Goal: Information Seeking & Learning: Find specific fact

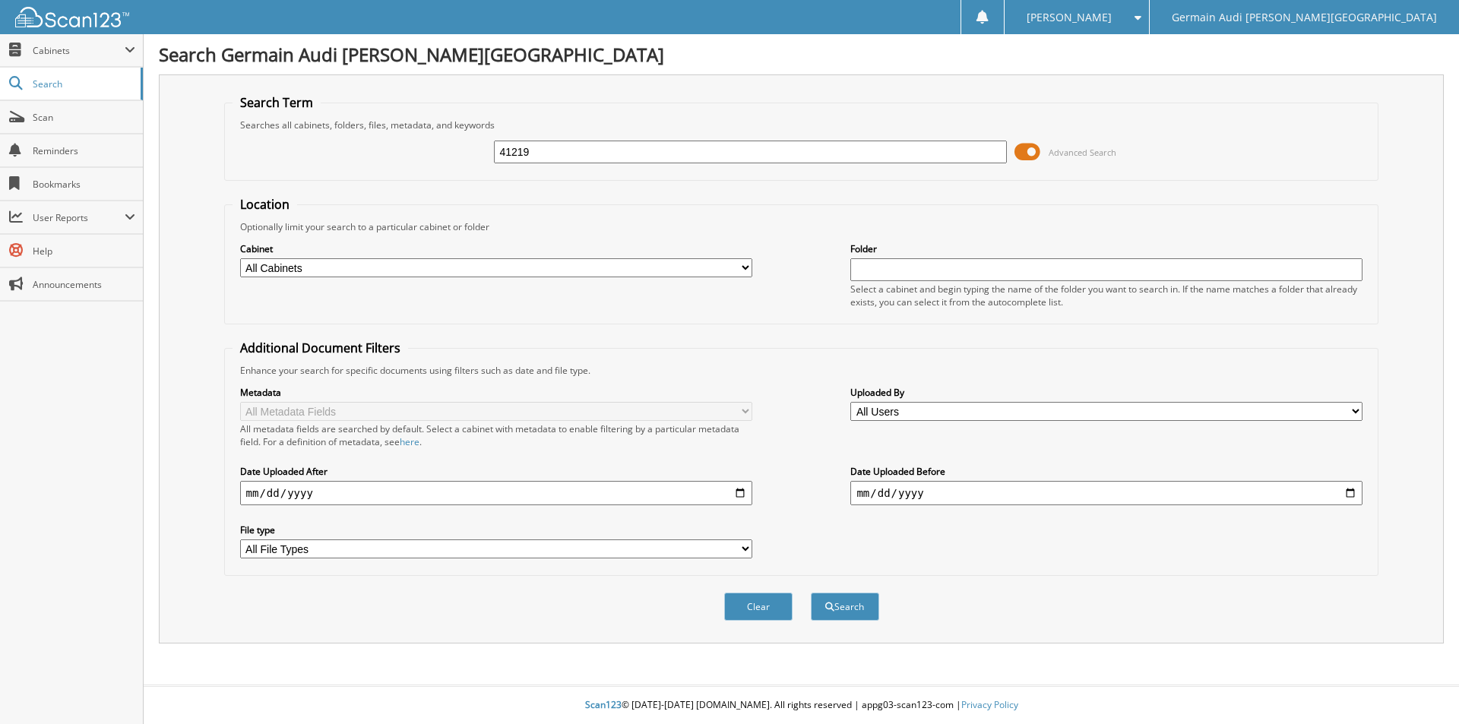
type input "41219"
click at [811, 593] on button "Search" at bounding box center [845, 607] width 68 height 28
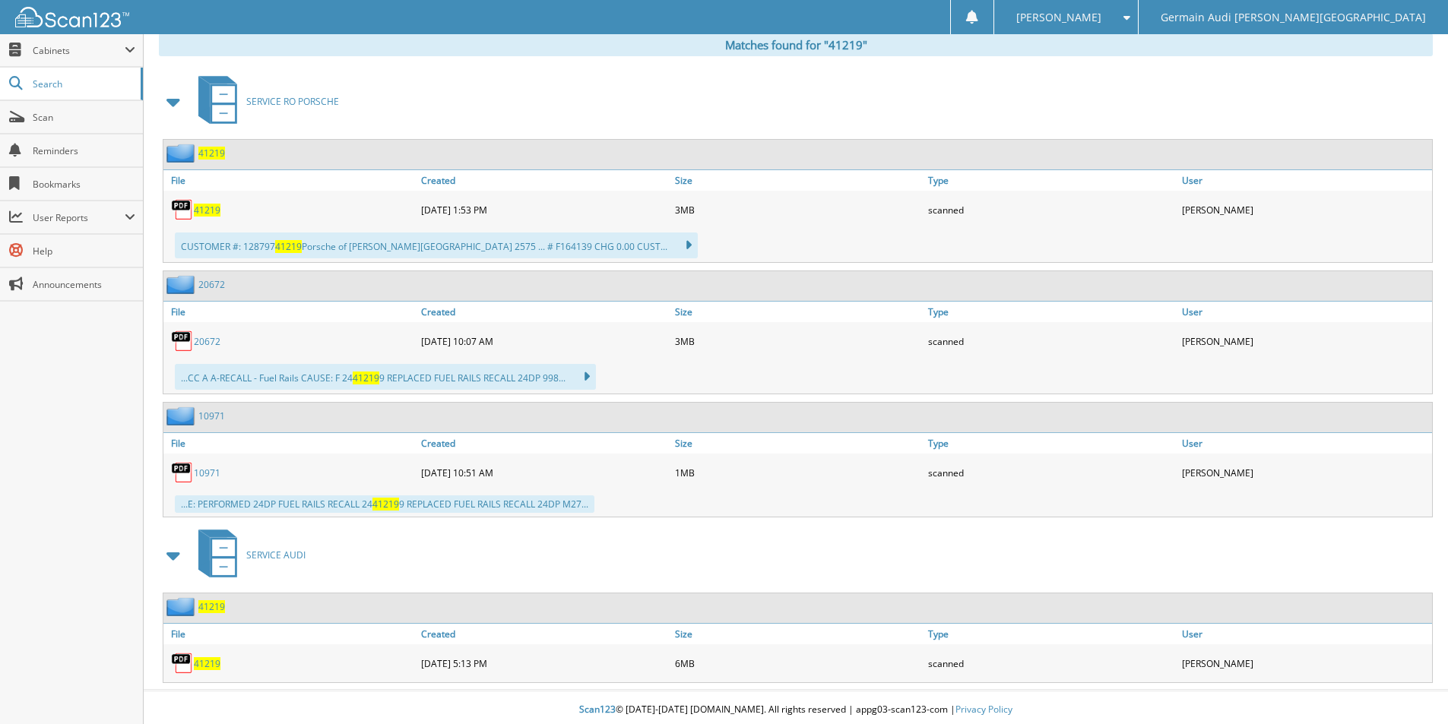
scroll to position [638, 0]
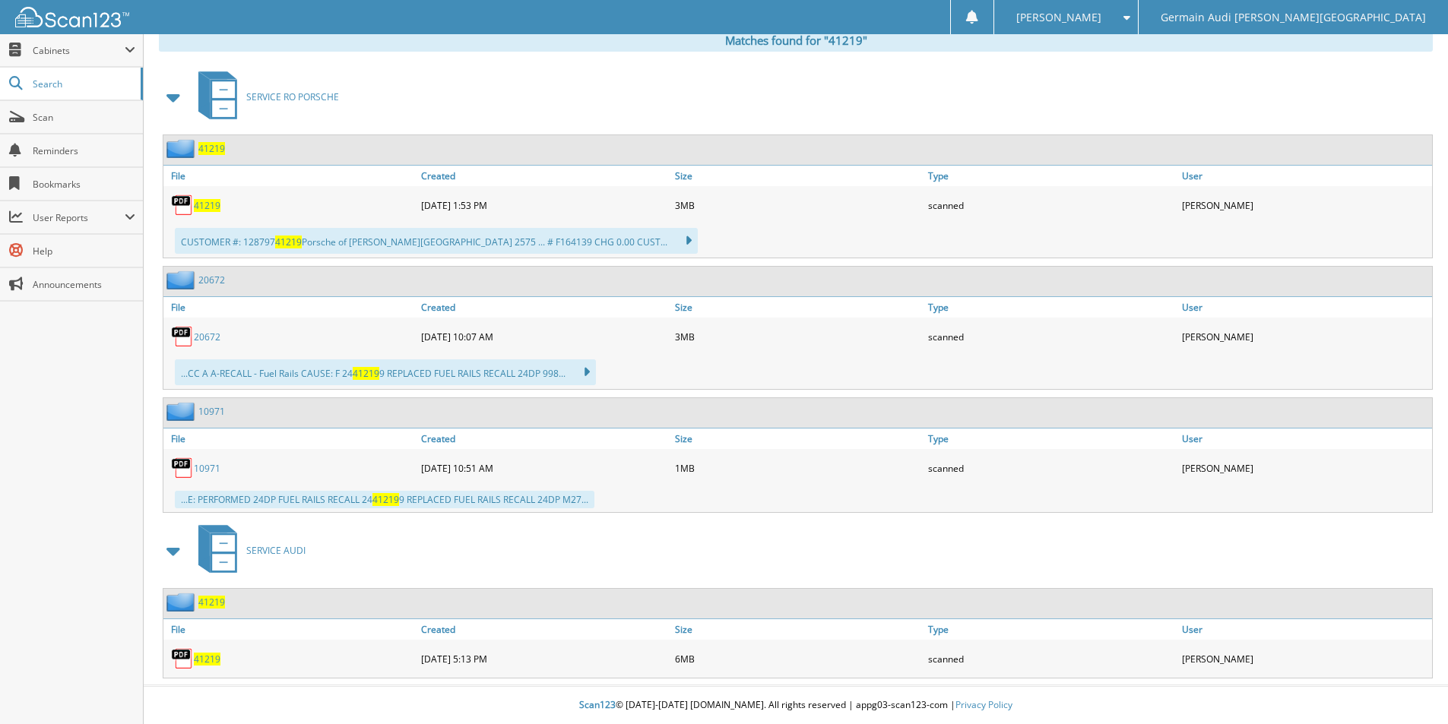
click at [207, 657] on span "41219" at bounding box center [207, 659] width 27 height 13
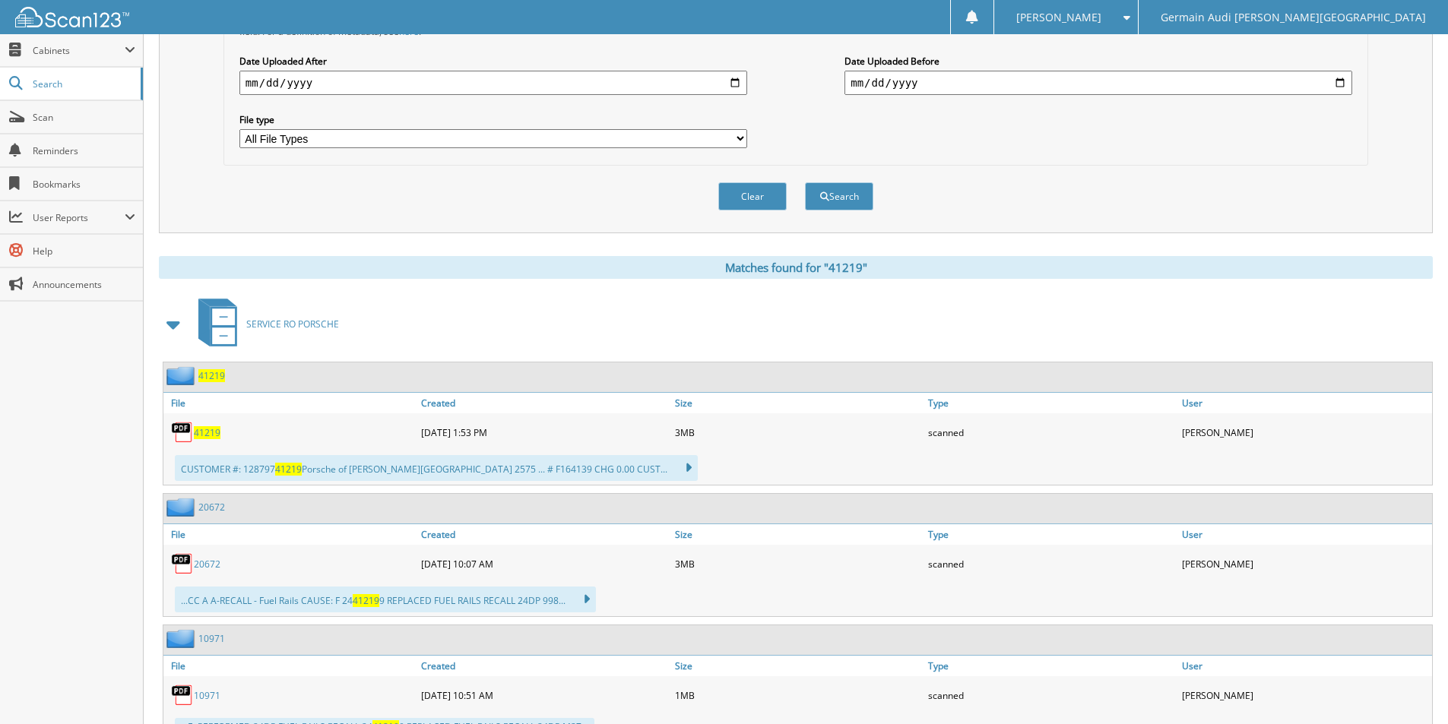
scroll to position [0, 0]
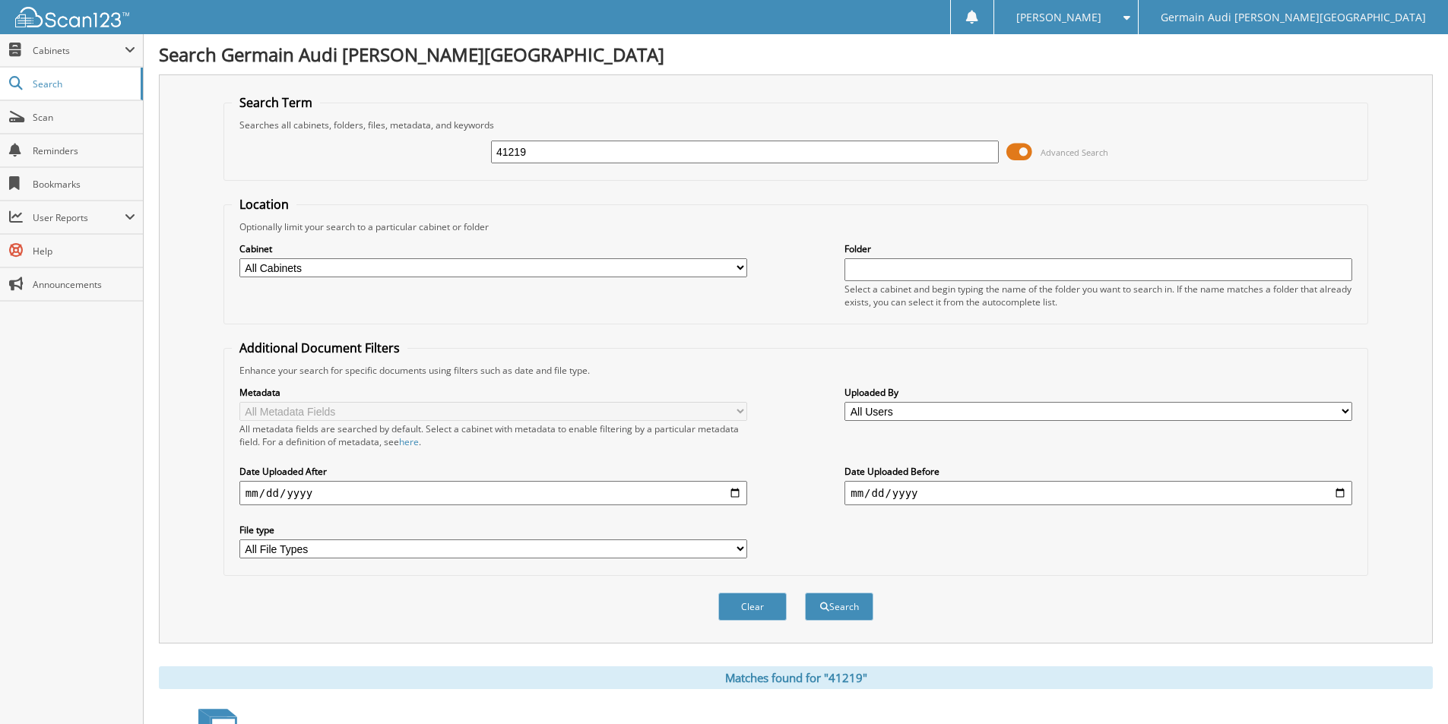
click at [533, 144] on input "41219" at bounding box center [745, 152] width 508 height 23
type input "42498"
click at [805, 593] on button "Search" at bounding box center [839, 607] width 68 height 28
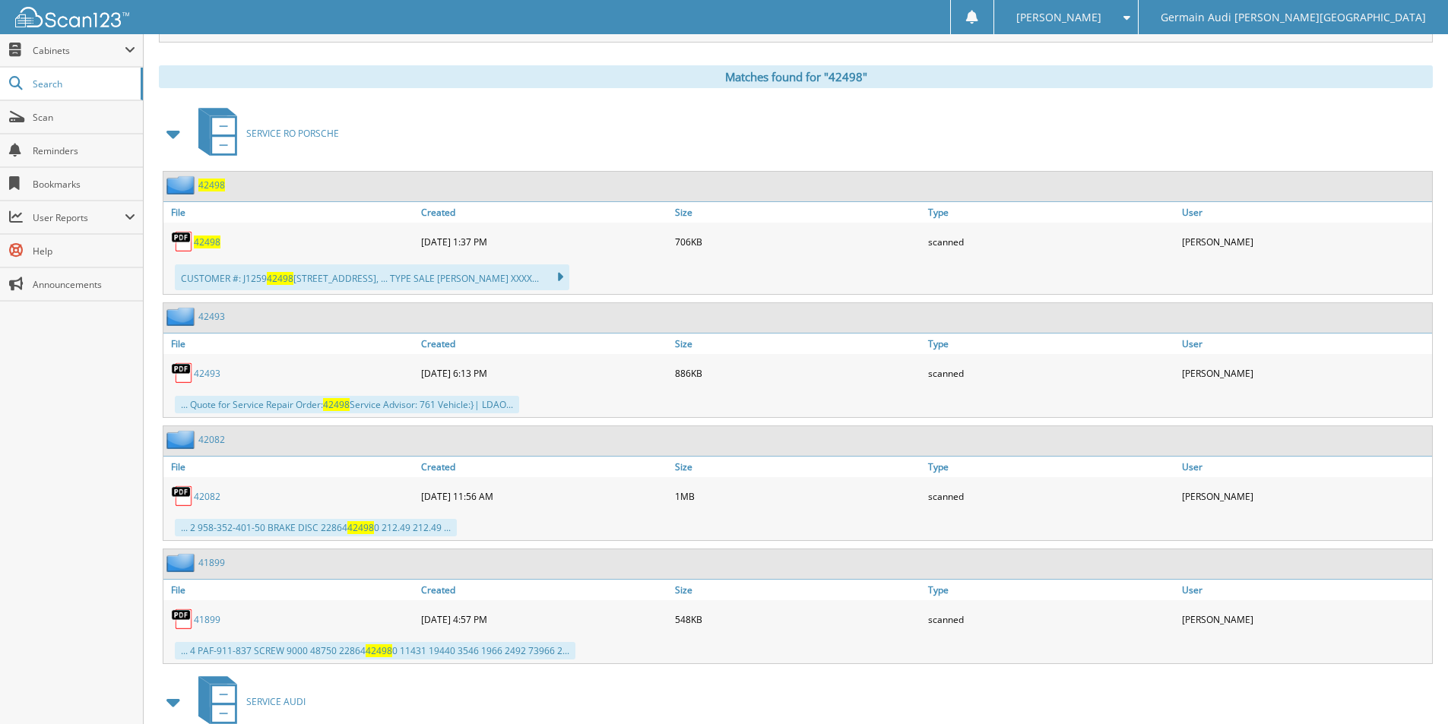
scroll to position [753, 0]
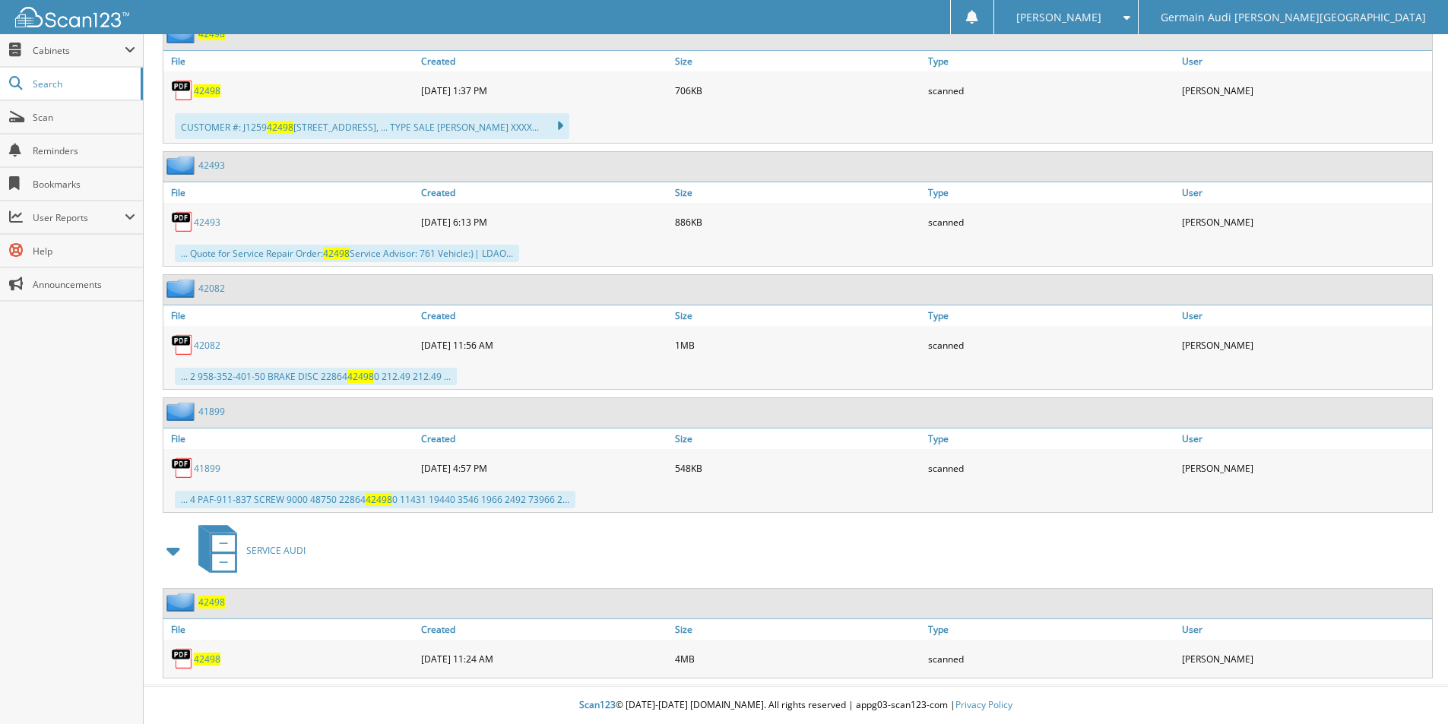
click at [214, 655] on span "42498" at bounding box center [207, 659] width 27 height 13
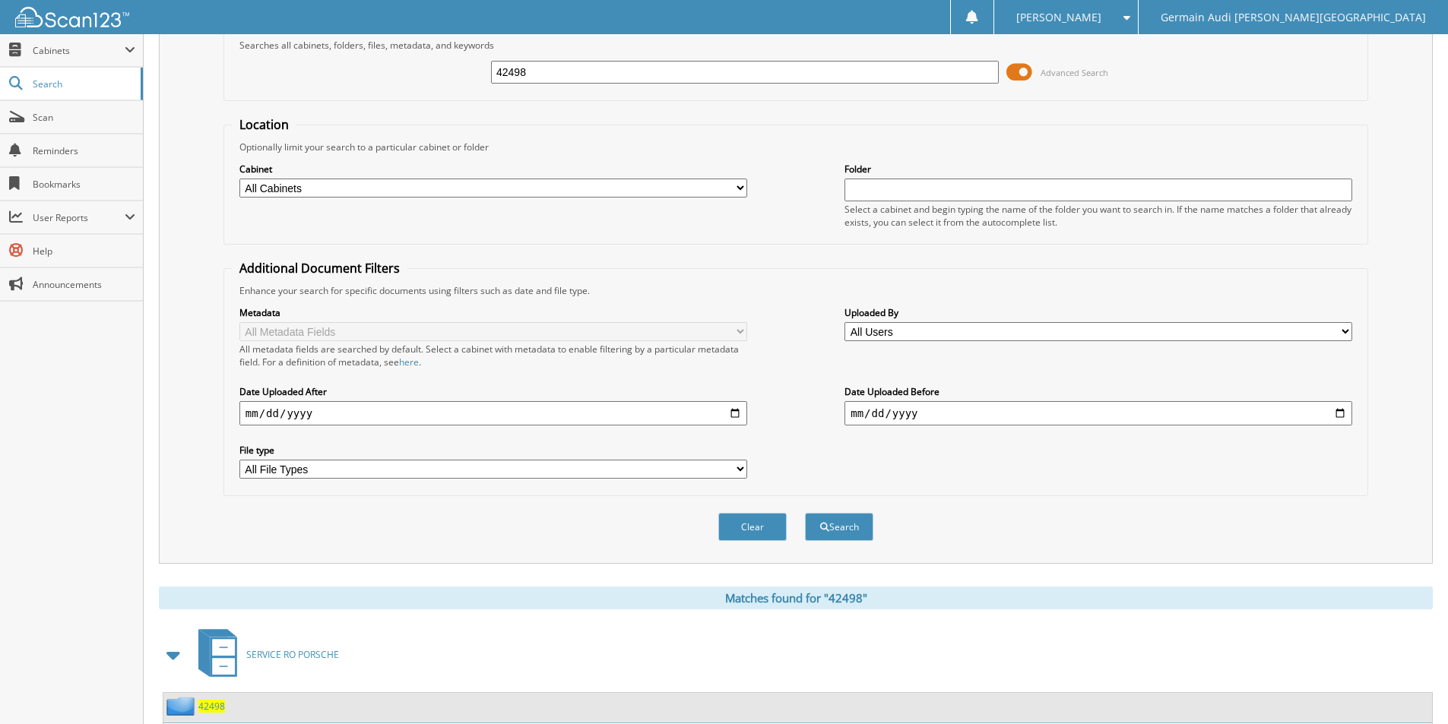
scroll to position [0, 0]
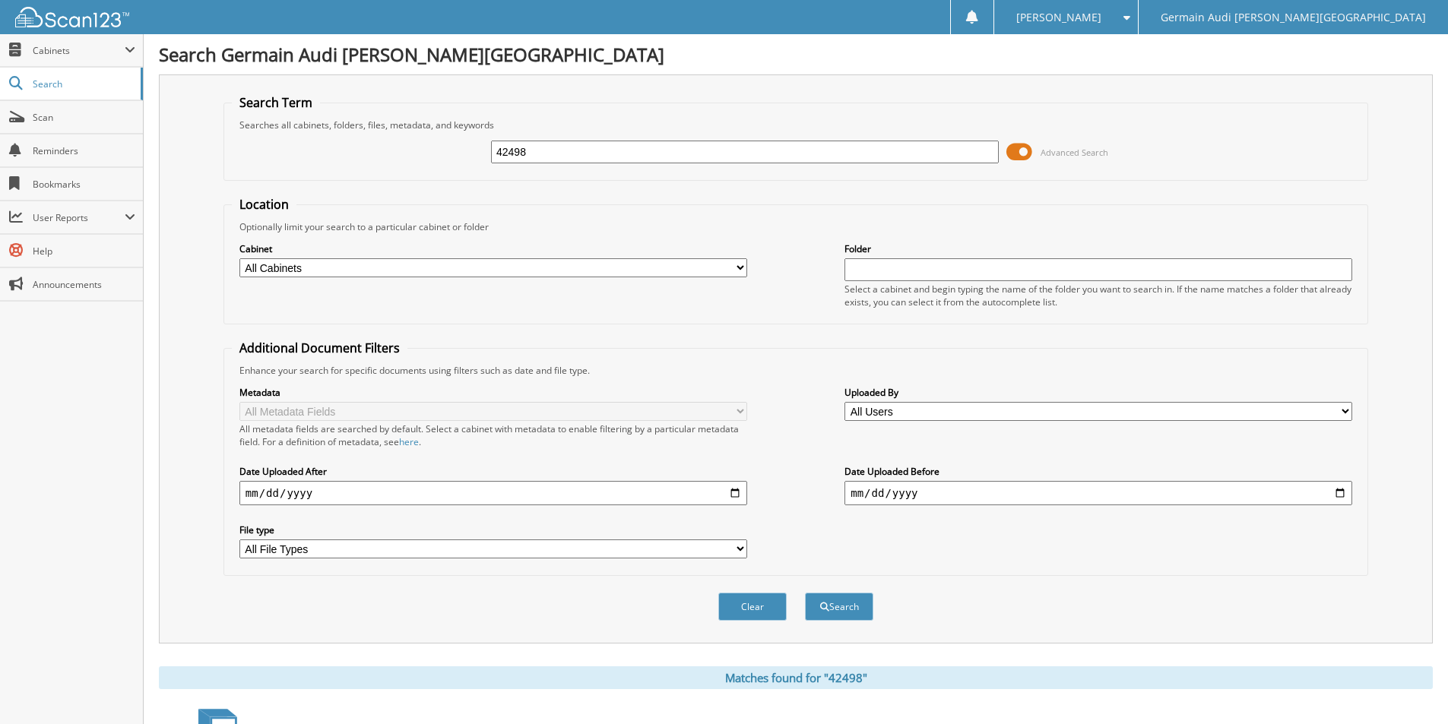
click at [549, 154] on input "42498" at bounding box center [745, 152] width 508 height 23
type input "89121"
click at [805, 593] on button "Search" at bounding box center [839, 607] width 68 height 28
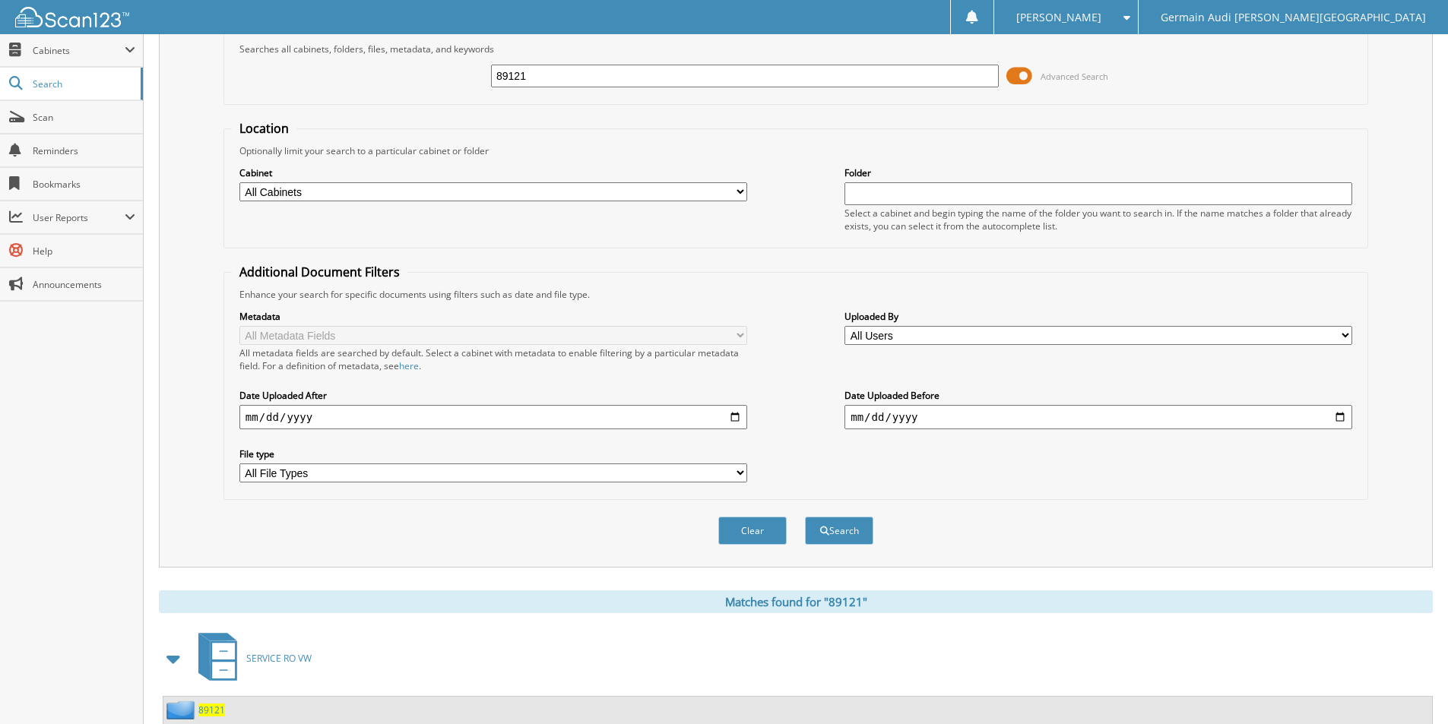
scroll to position [185, 0]
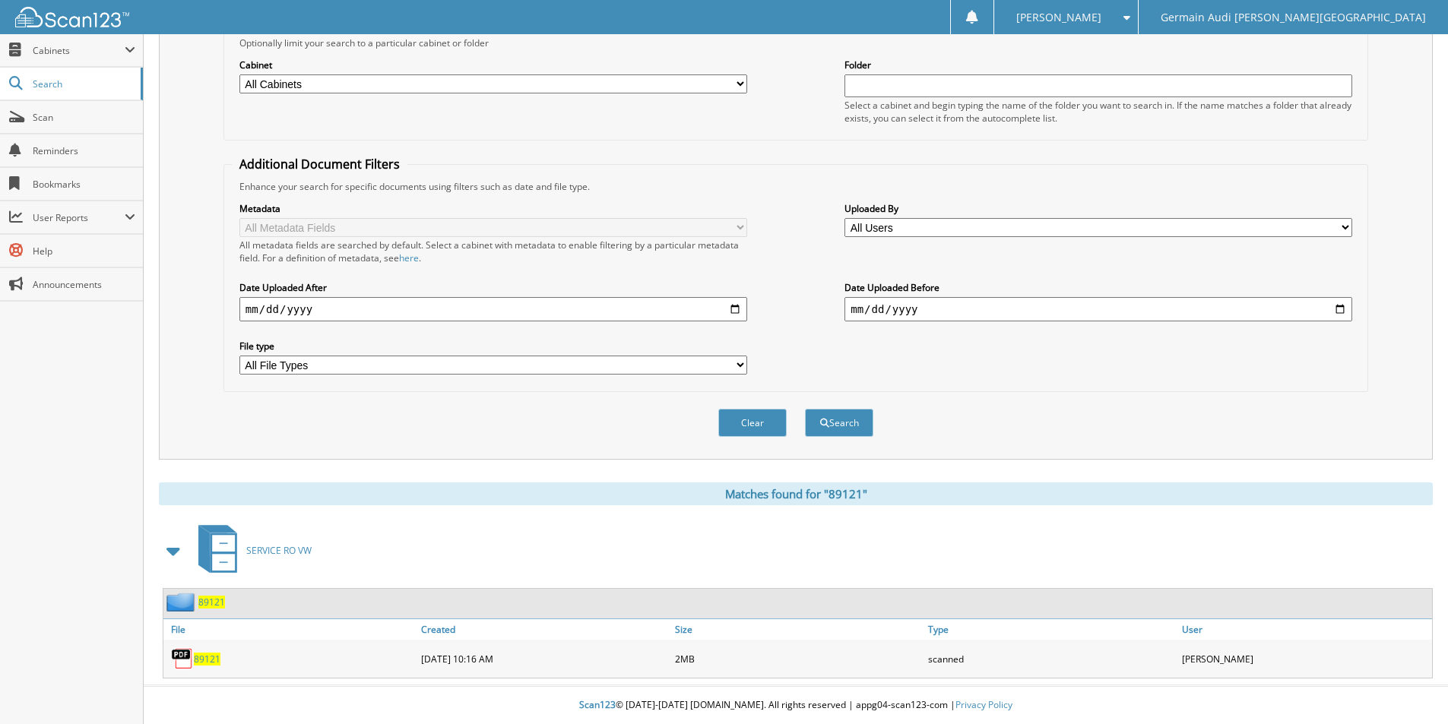
click at [201, 659] on span "89121" at bounding box center [207, 659] width 27 height 13
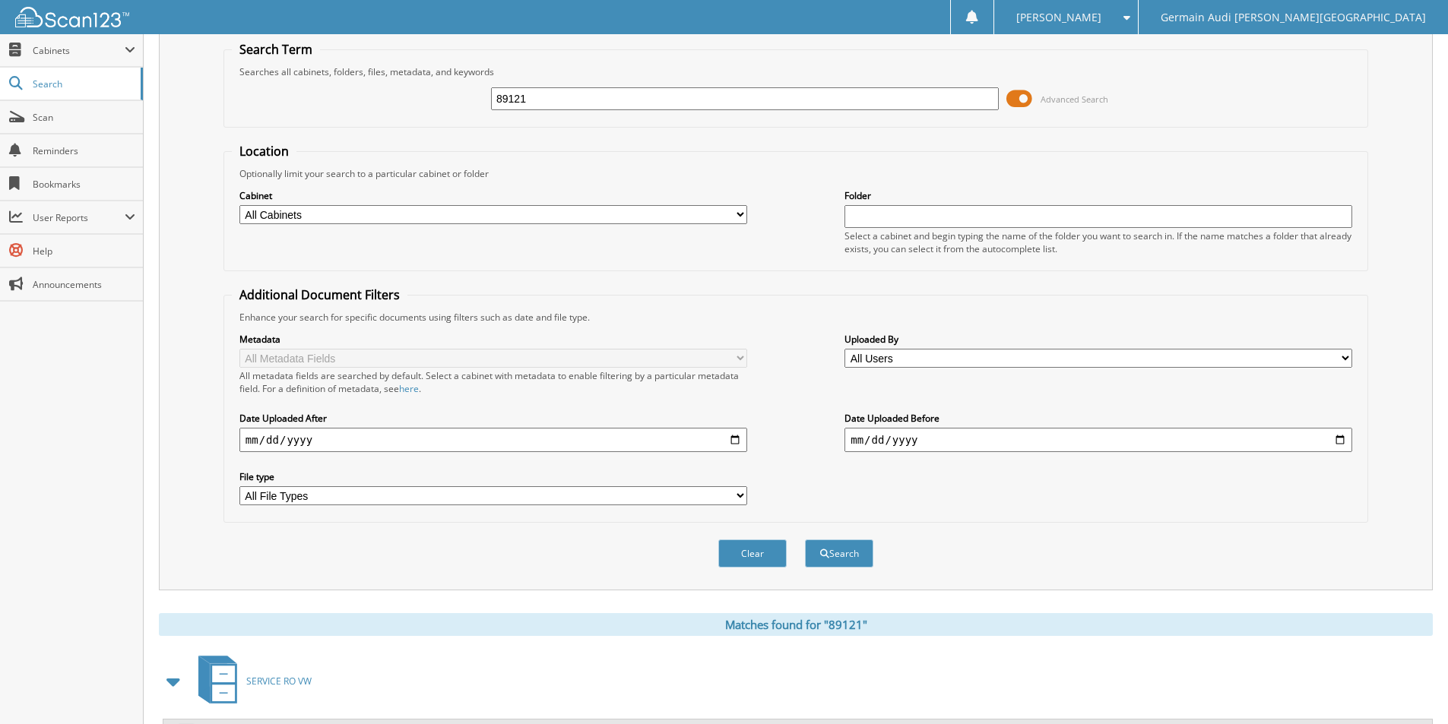
scroll to position [0, 0]
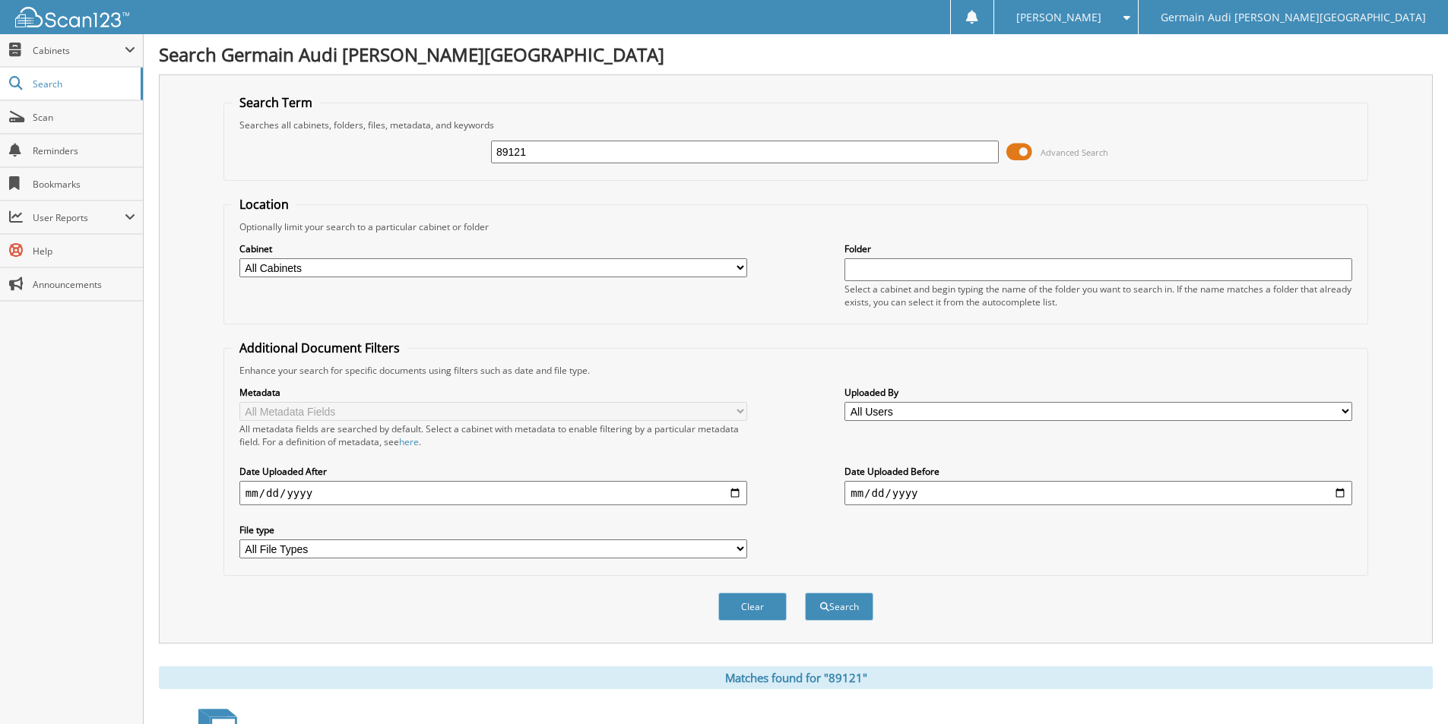
click at [535, 157] on input "89121" at bounding box center [745, 152] width 508 height 23
type input "88521"
click at [805, 593] on button "Search" at bounding box center [839, 607] width 68 height 28
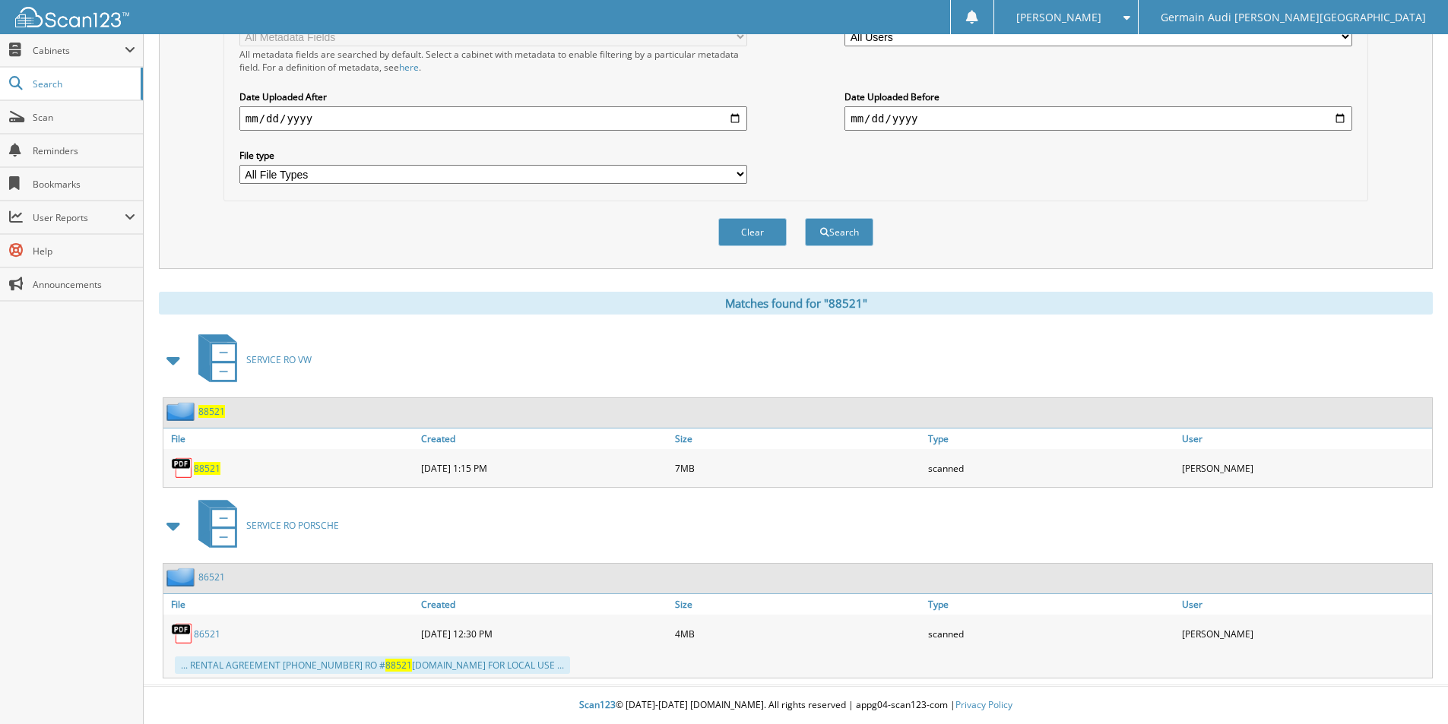
click at [205, 462] on link "88521" at bounding box center [207, 468] width 27 height 13
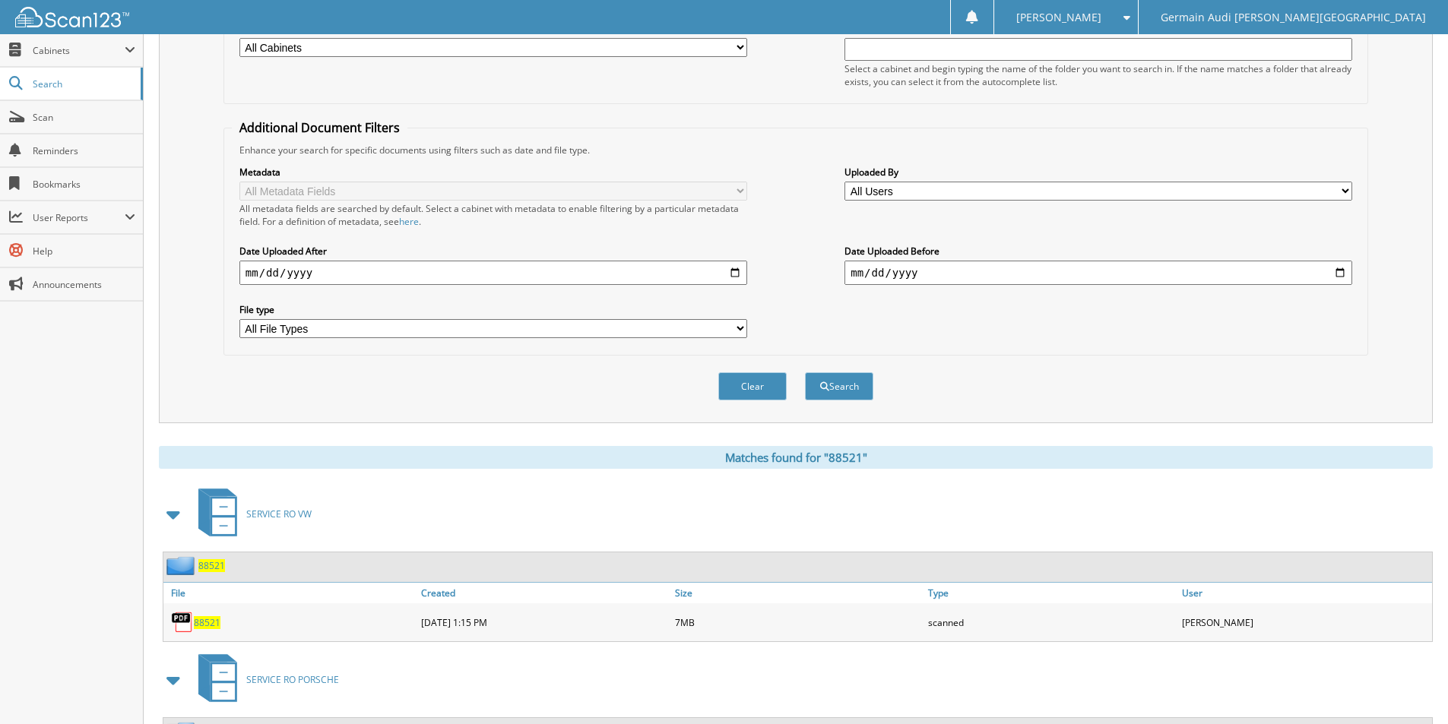
scroll to position [0, 0]
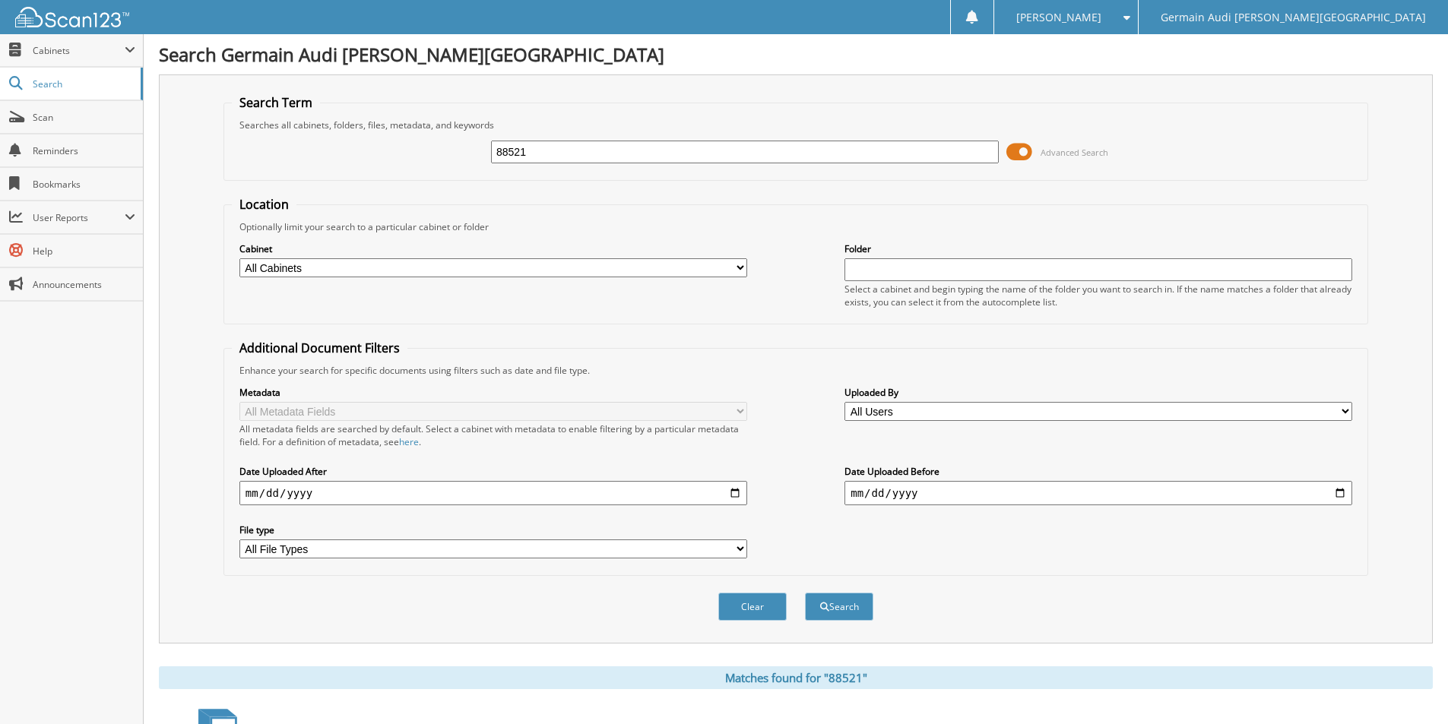
click at [532, 147] on input "88521" at bounding box center [745, 152] width 508 height 23
type input "88076"
click at [830, 603] on button "Search" at bounding box center [839, 607] width 68 height 28
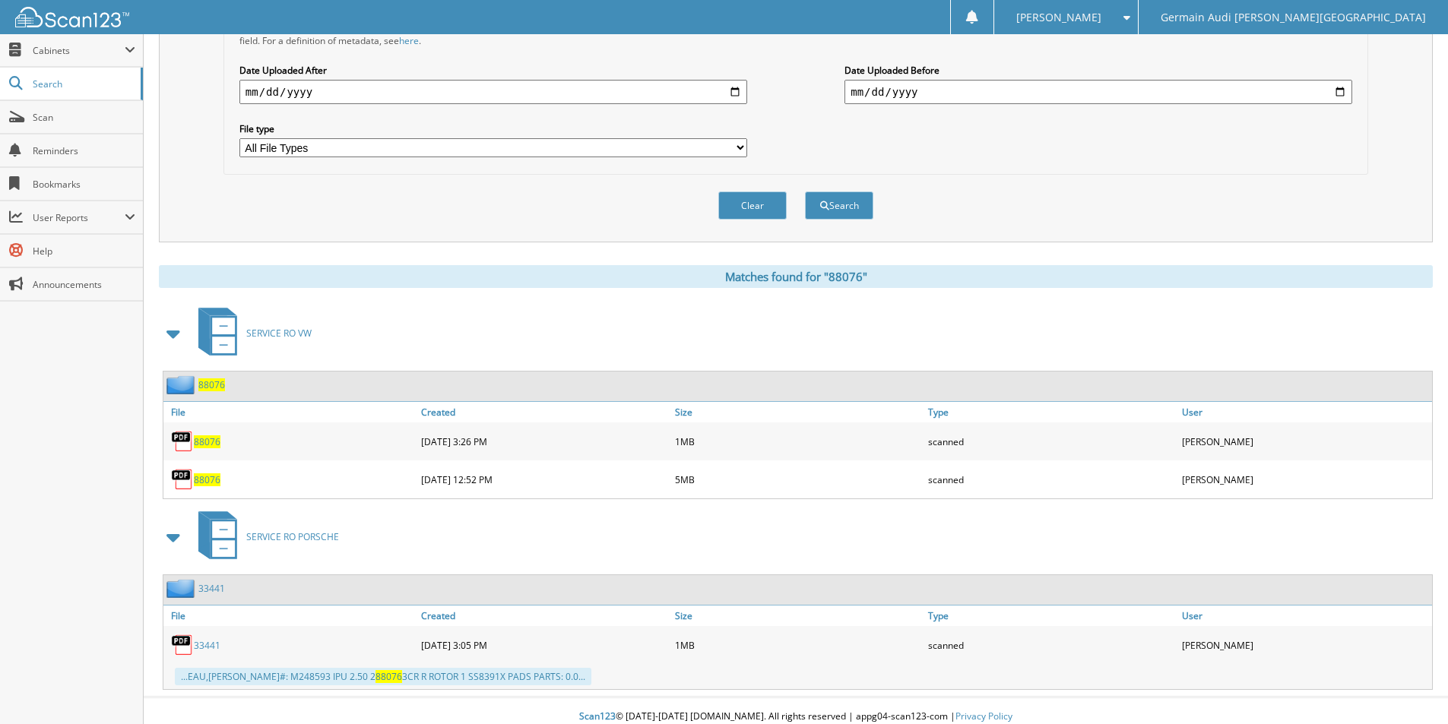
scroll to position [413, 0]
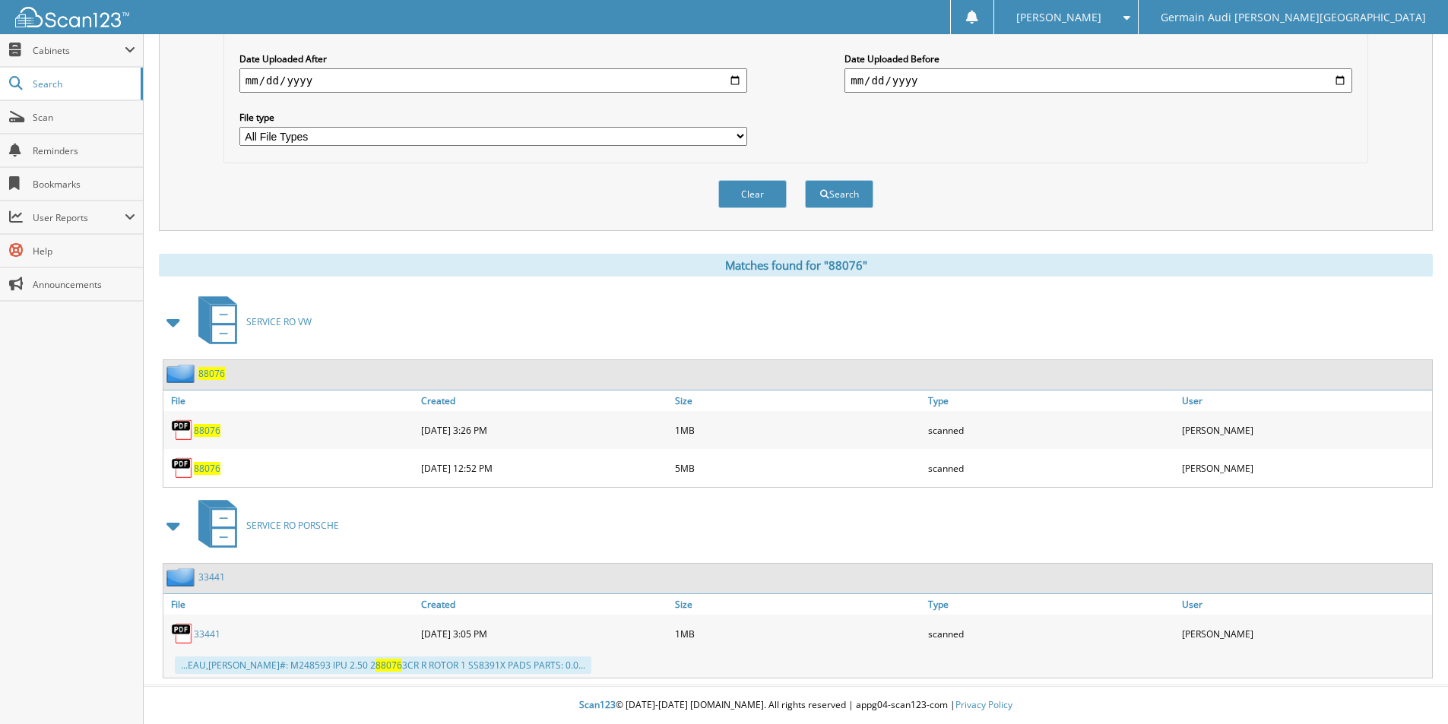
click at [210, 468] on span "88076" at bounding box center [207, 468] width 27 height 13
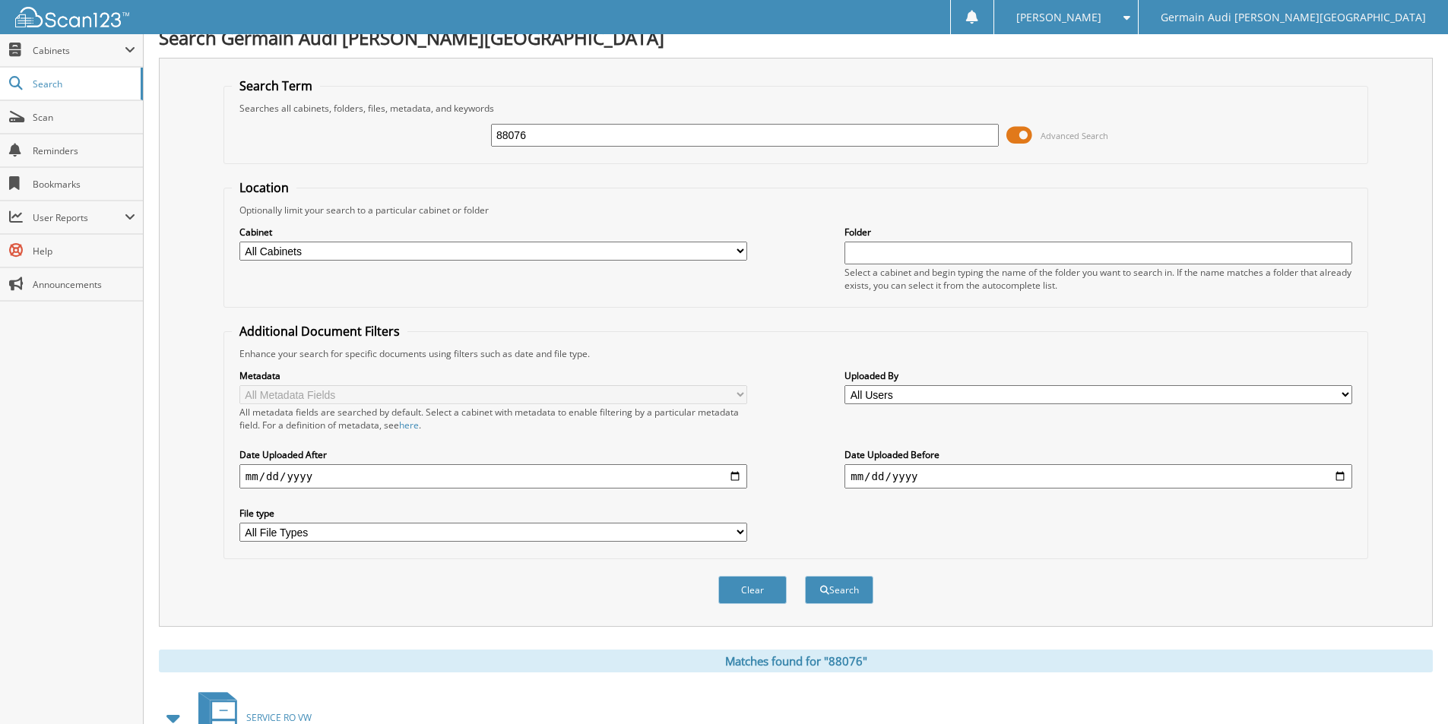
scroll to position [0, 0]
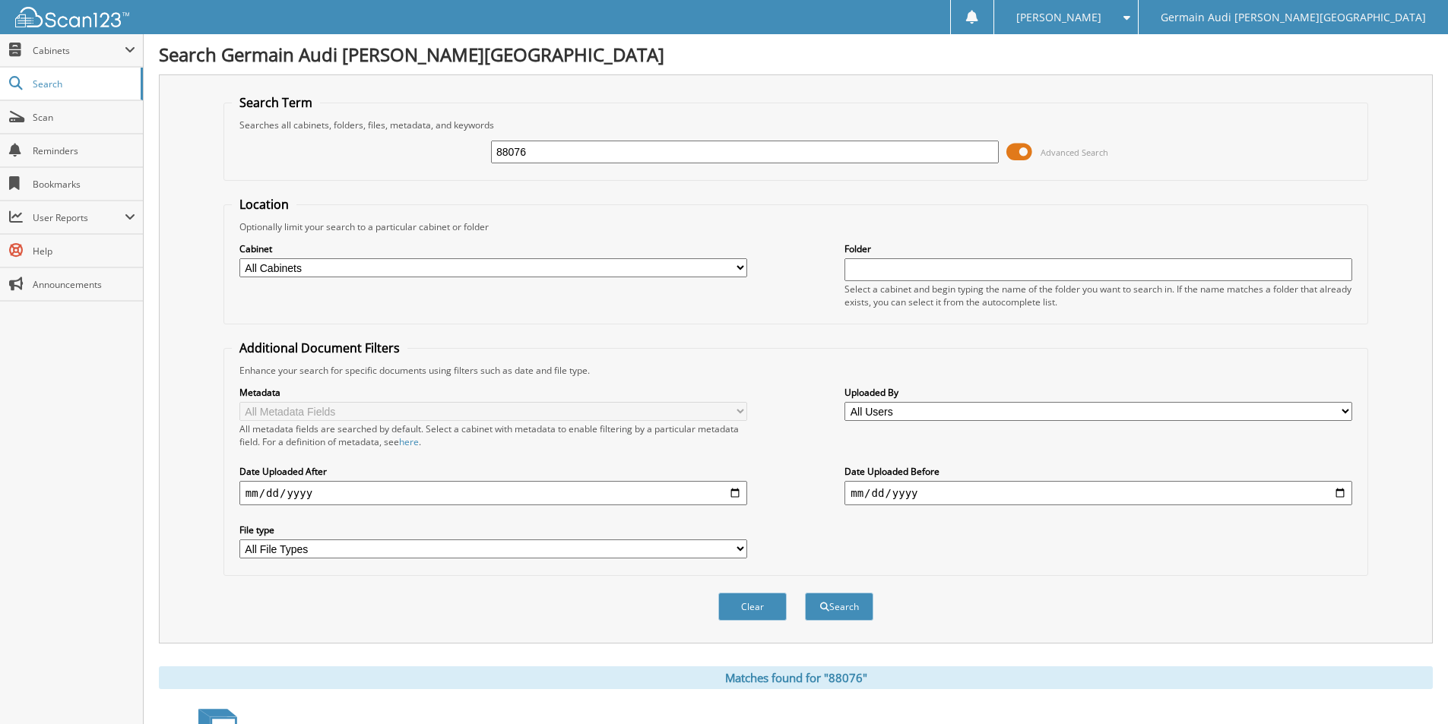
click at [540, 153] on input "88076" at bounding box center [745, 152] width 508 height 23
type input "89109"
click at [805, 593] on button "Search" at bounding box center [839, 607] width 68 height 28
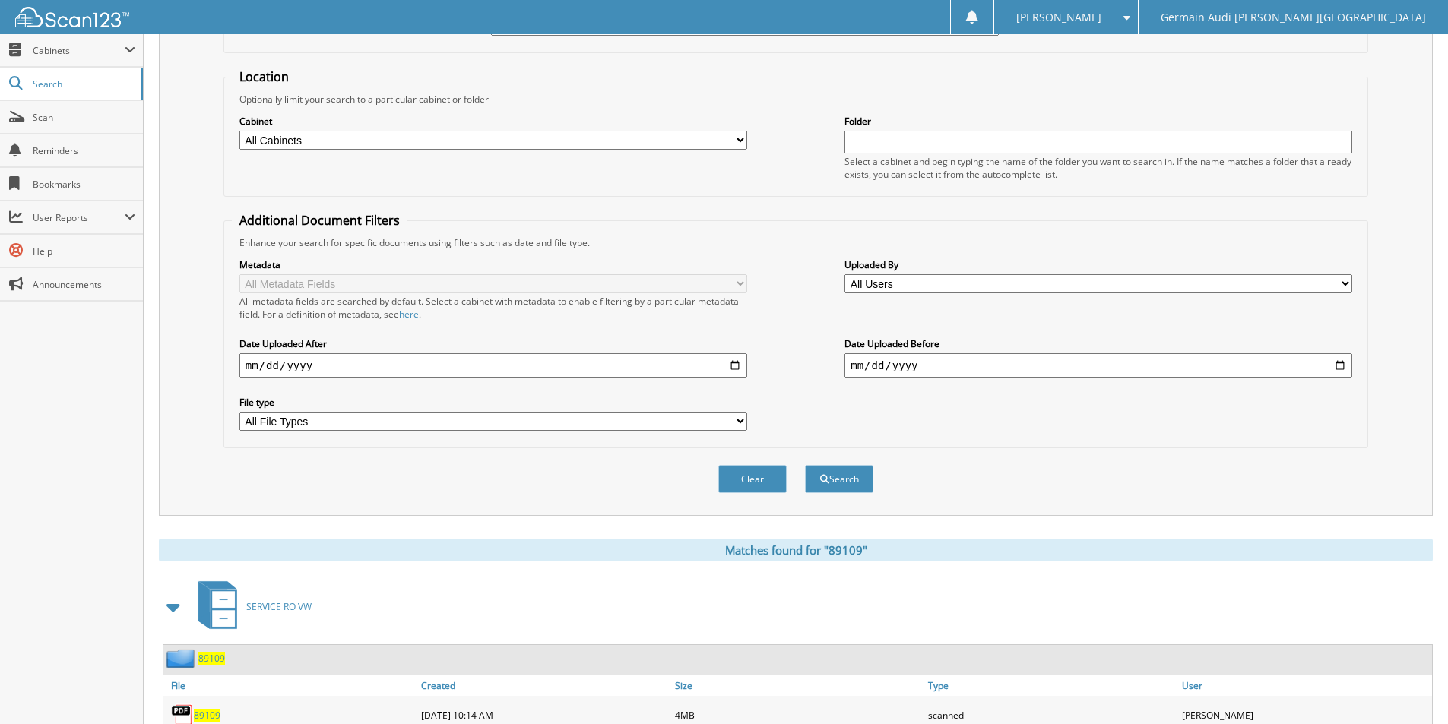
scroll to position [352, 0]
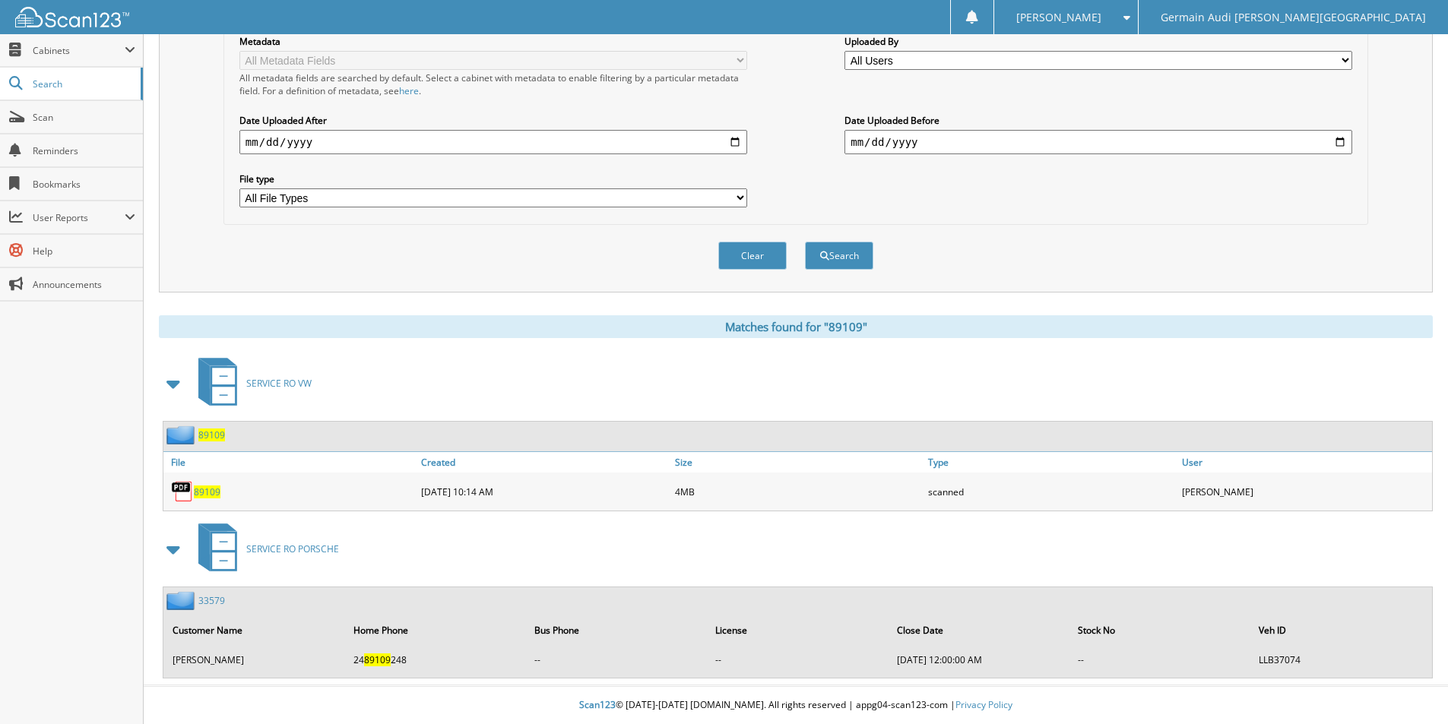
click at [204, 492] on span "89109" at bounding box center [207, 492] width 27 height 13
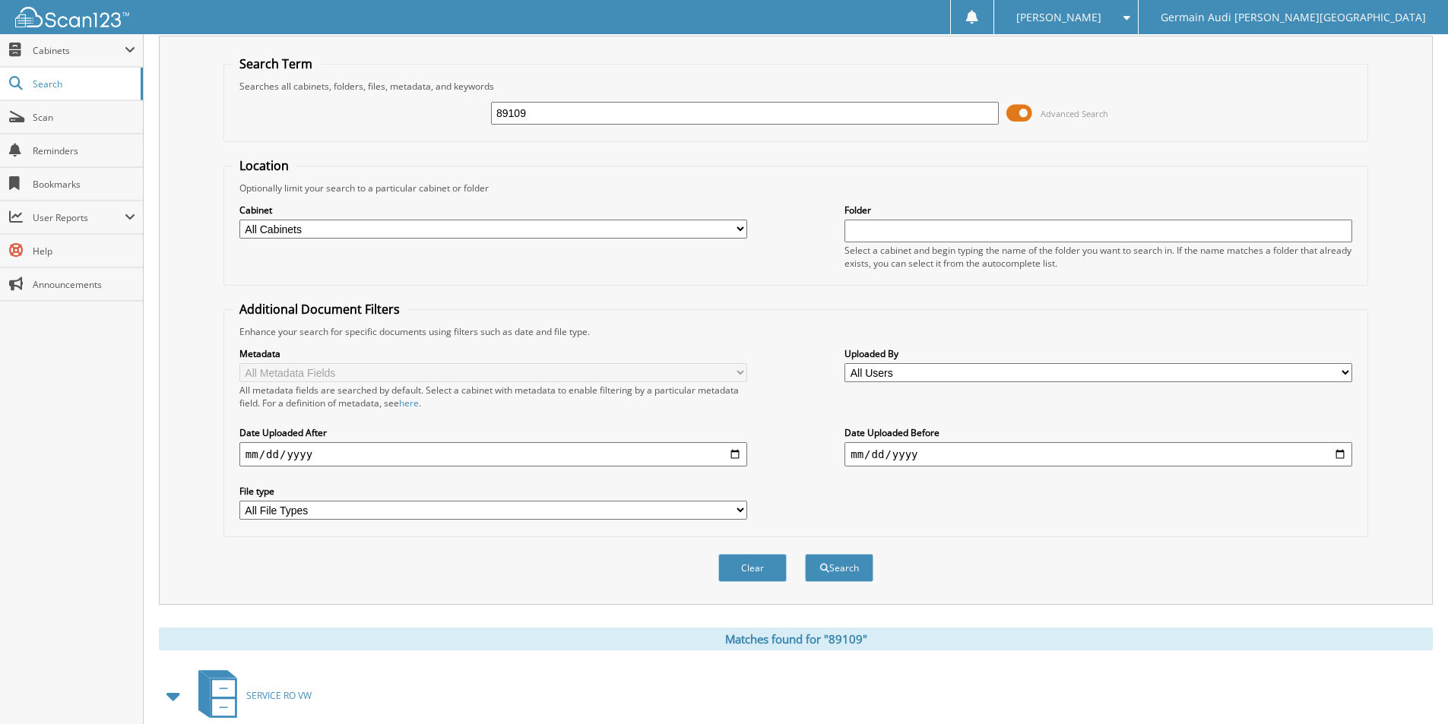
scroll to position [0, 0]
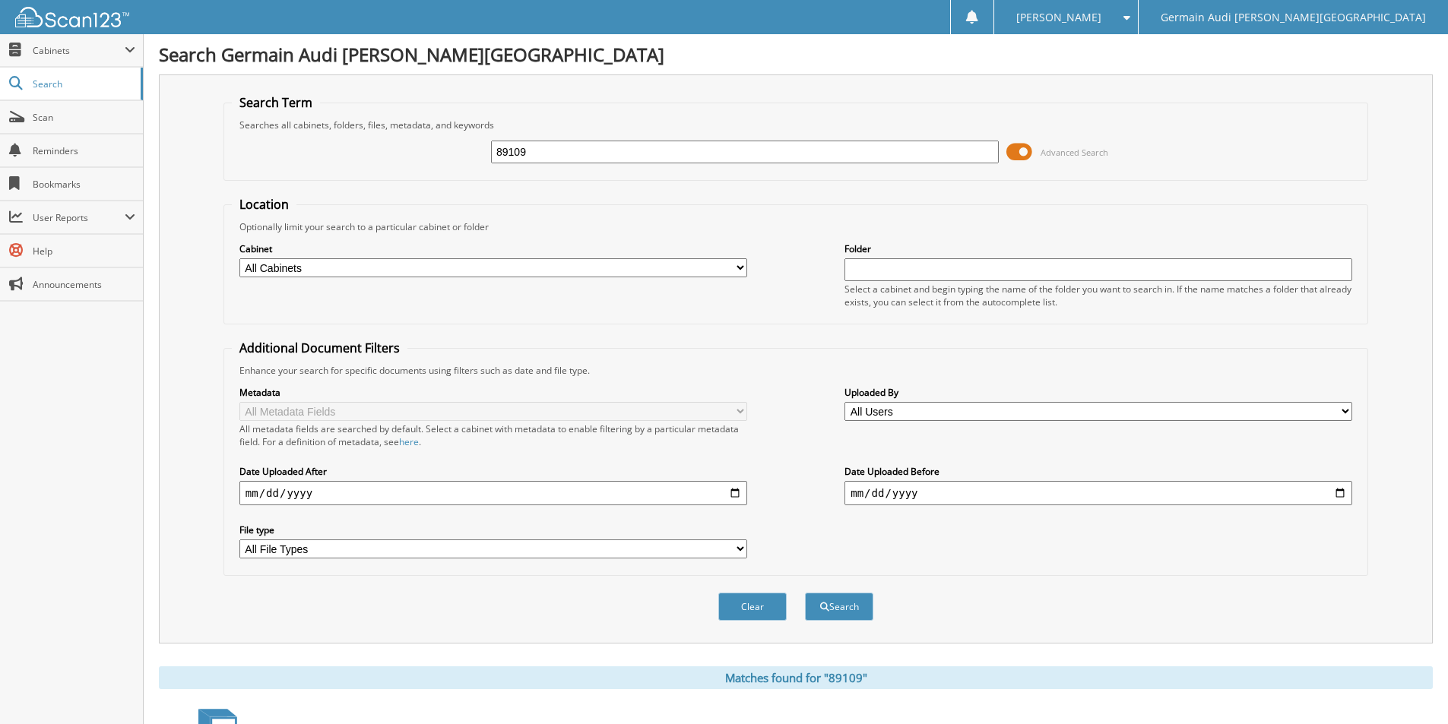
click at [527, 156] on input "89109" at bounding box center [745, 152] width 508 height 23
type input "89122"
click at [857, 600] on button "Search" at bounding box center [839, 607] width 68 height 28
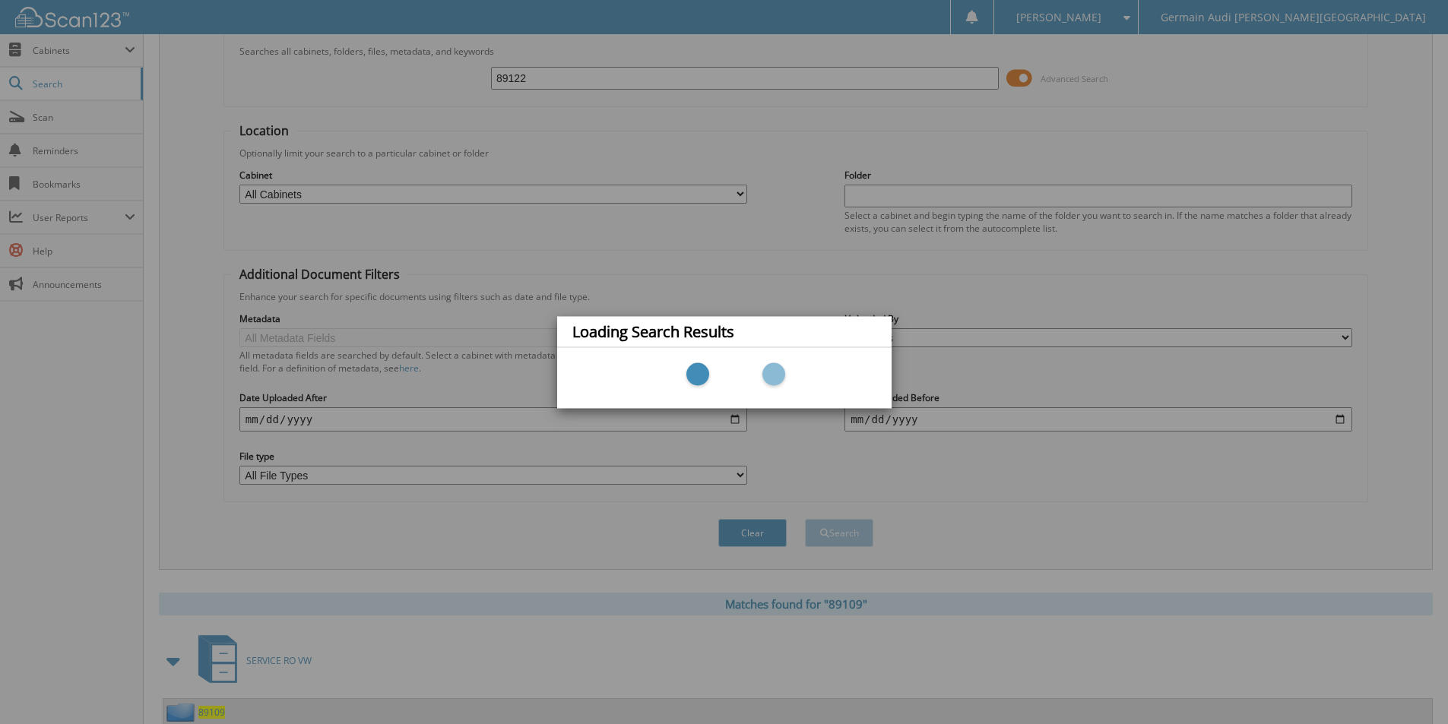
scroll to position [352, 0]
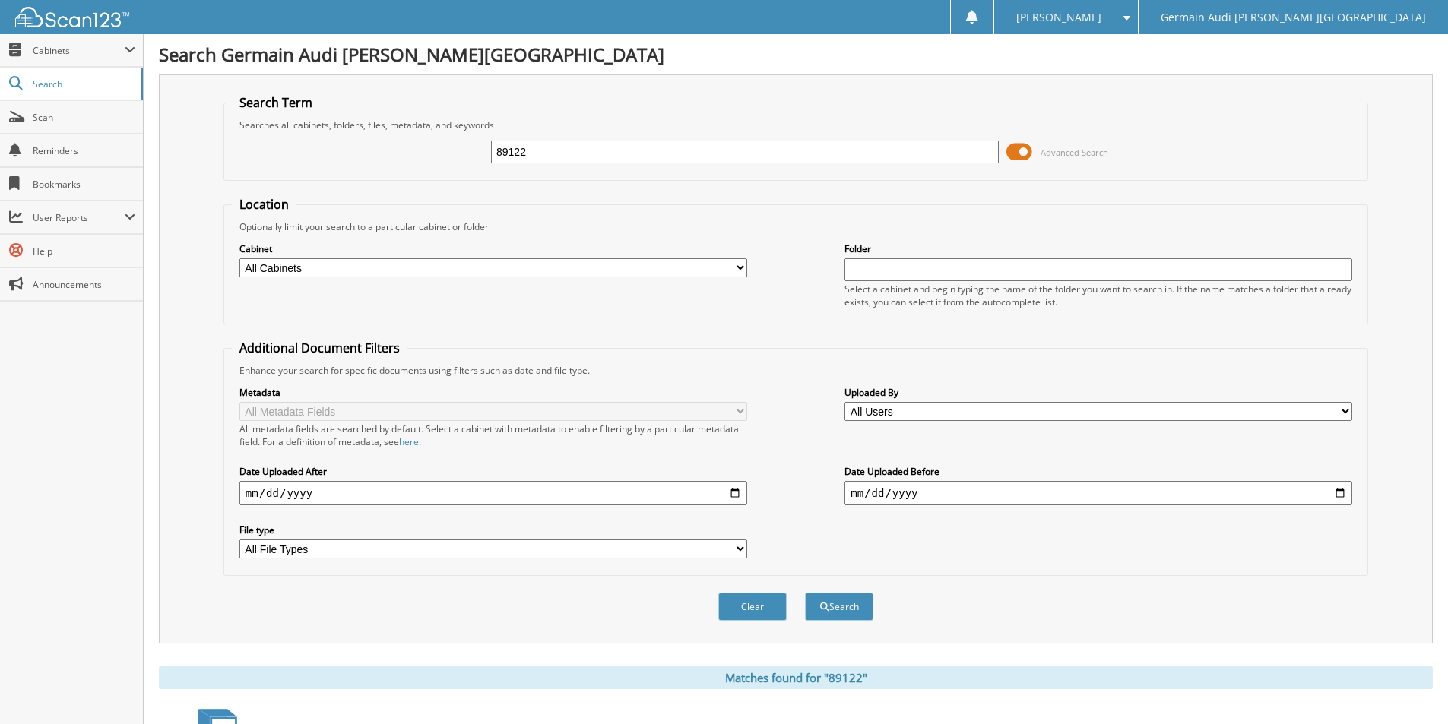
click at [527, 159] on input "89122" at bounding box center [745, 152] width 508 height 23
type input "/"
type input "89112"
click at [805, 593] on button "Search" at bounding box center [839, 607] width 68 height 28
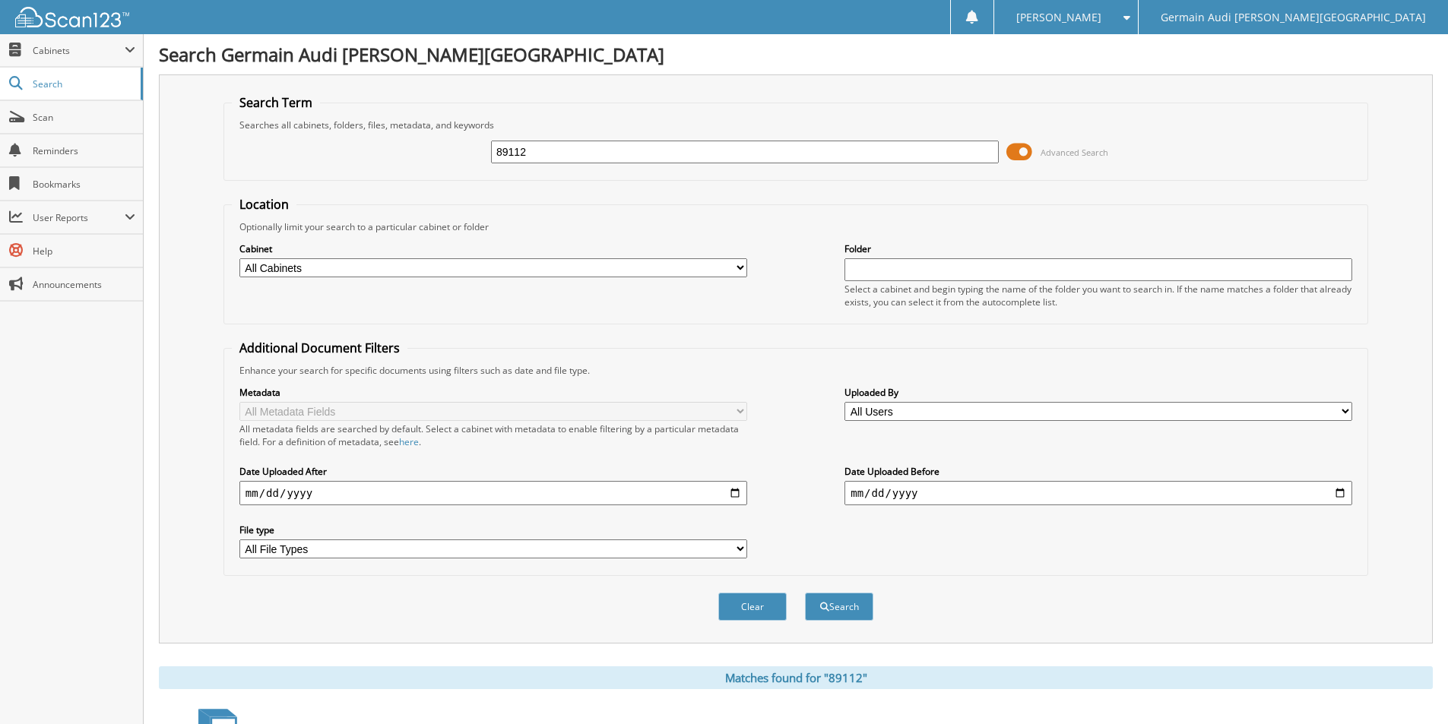
click at [528, 151] on input "89112" at bounding box center [745, 152] width 508 height 23
type input "89113"
click at [805, 593] on button "Search" at bounding box center [839, 607] width 68 height 28
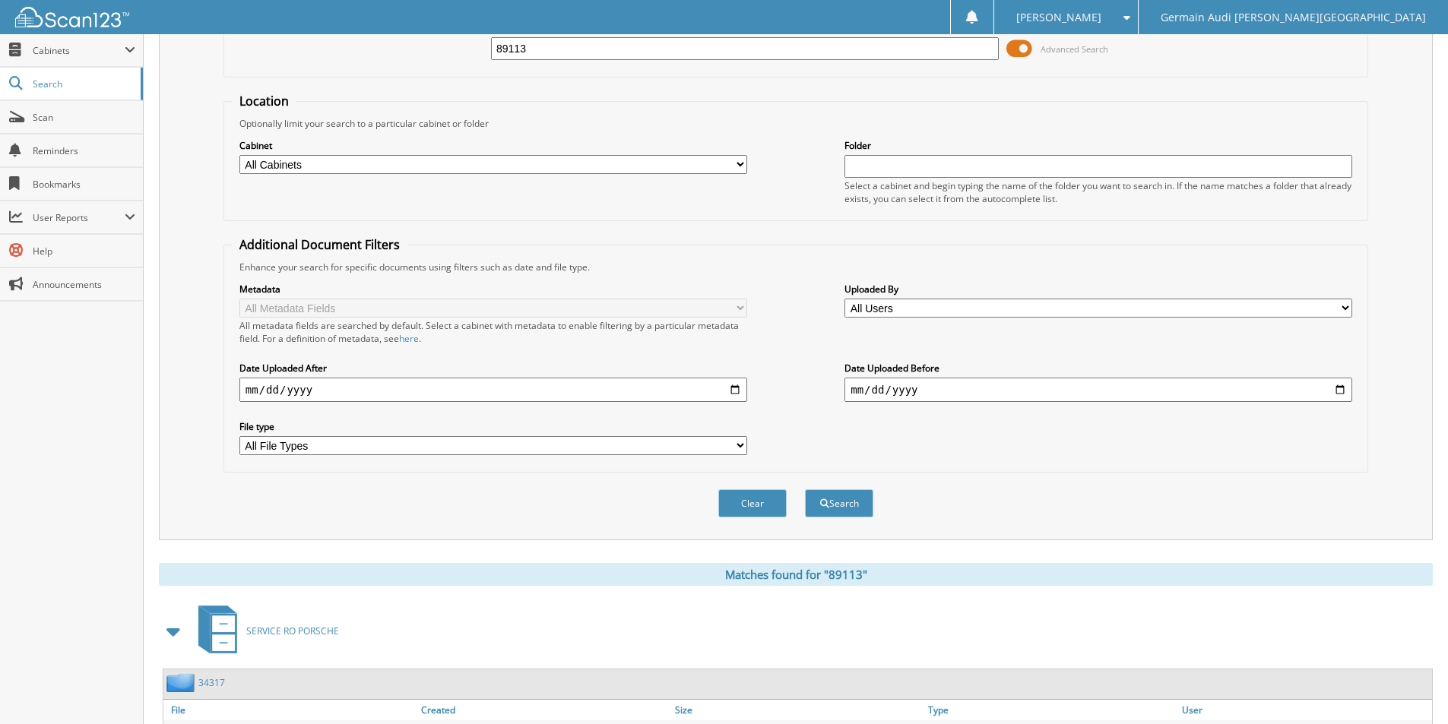
scroll to position [210, 0]
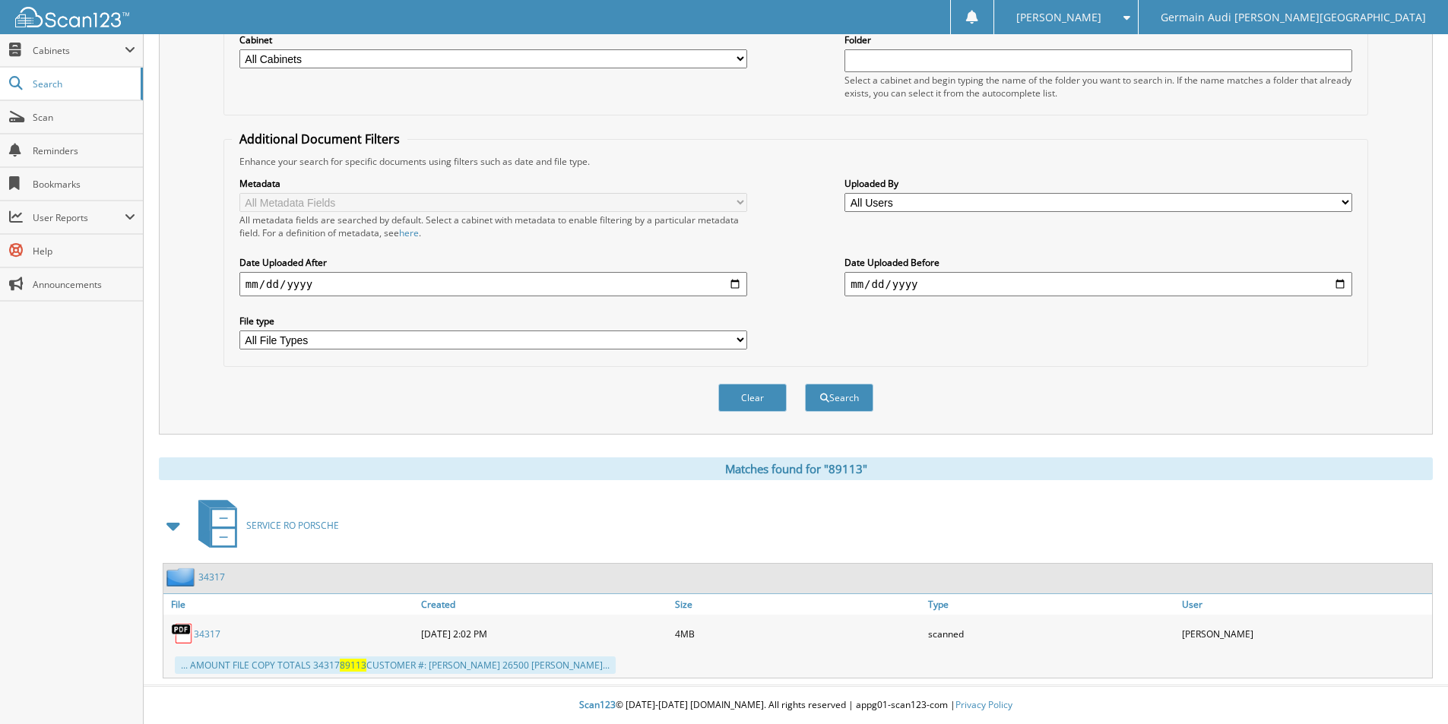
click at [38, 9] on img at bounding box center [72, 17] width 114 height 21
